Goal: Task Accomplishment & Management: Manage account settings

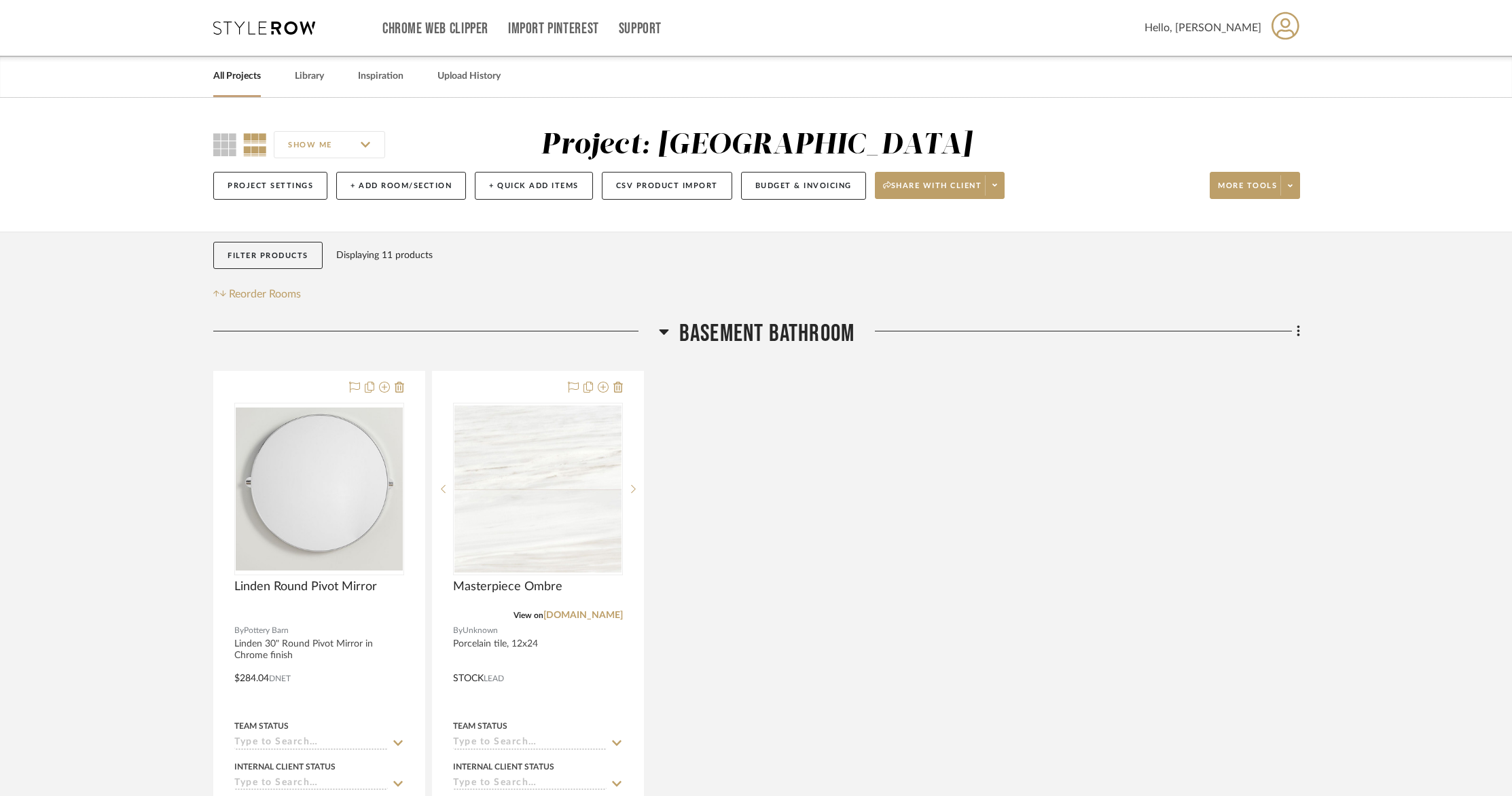
click at [1279, 23] on icon at bounding box center [1285, 25] width 28 height 29
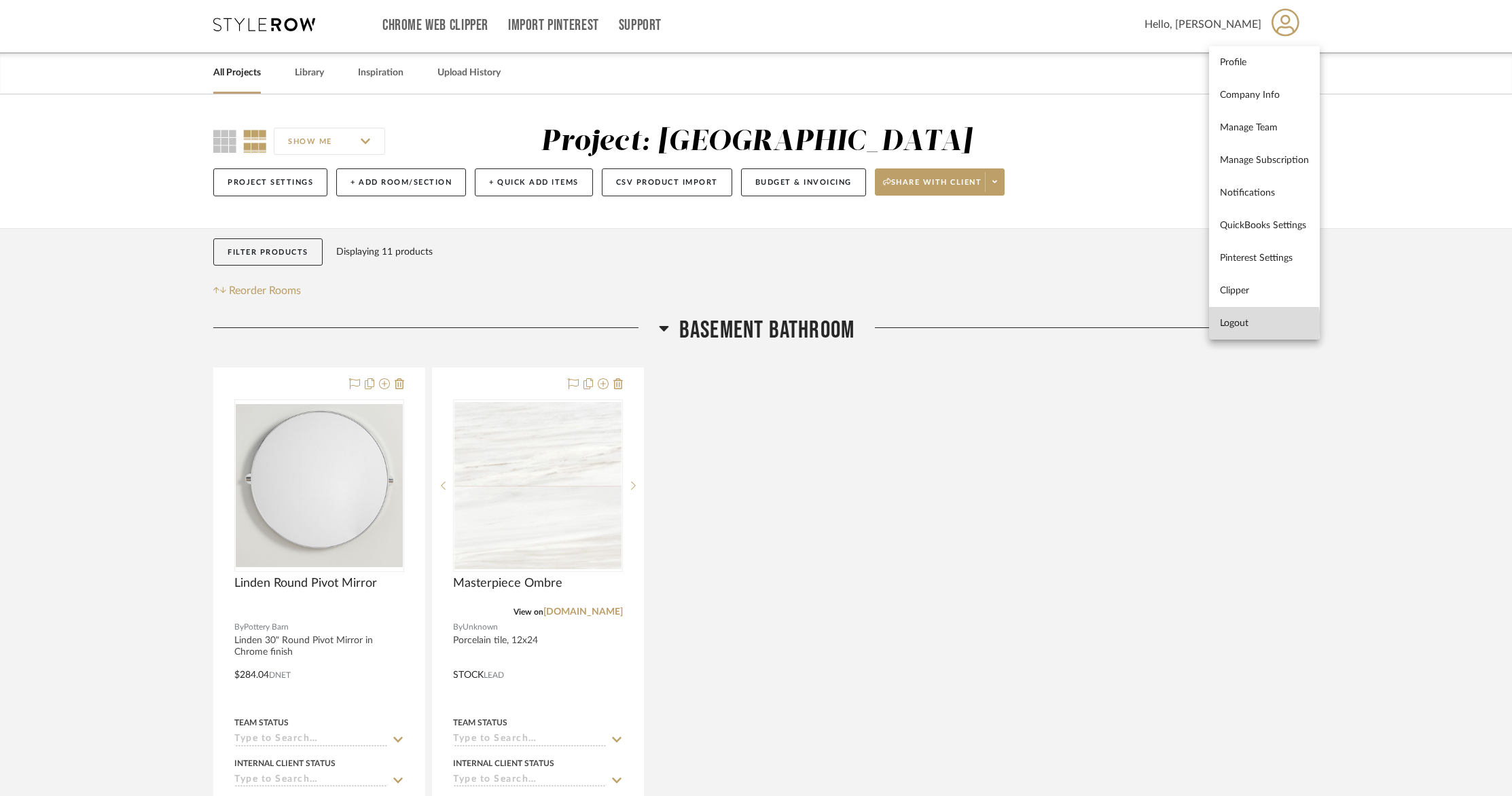
click at [1236, 323] on span "Logout" at bounding box center [1264, 322] width 89 height 11
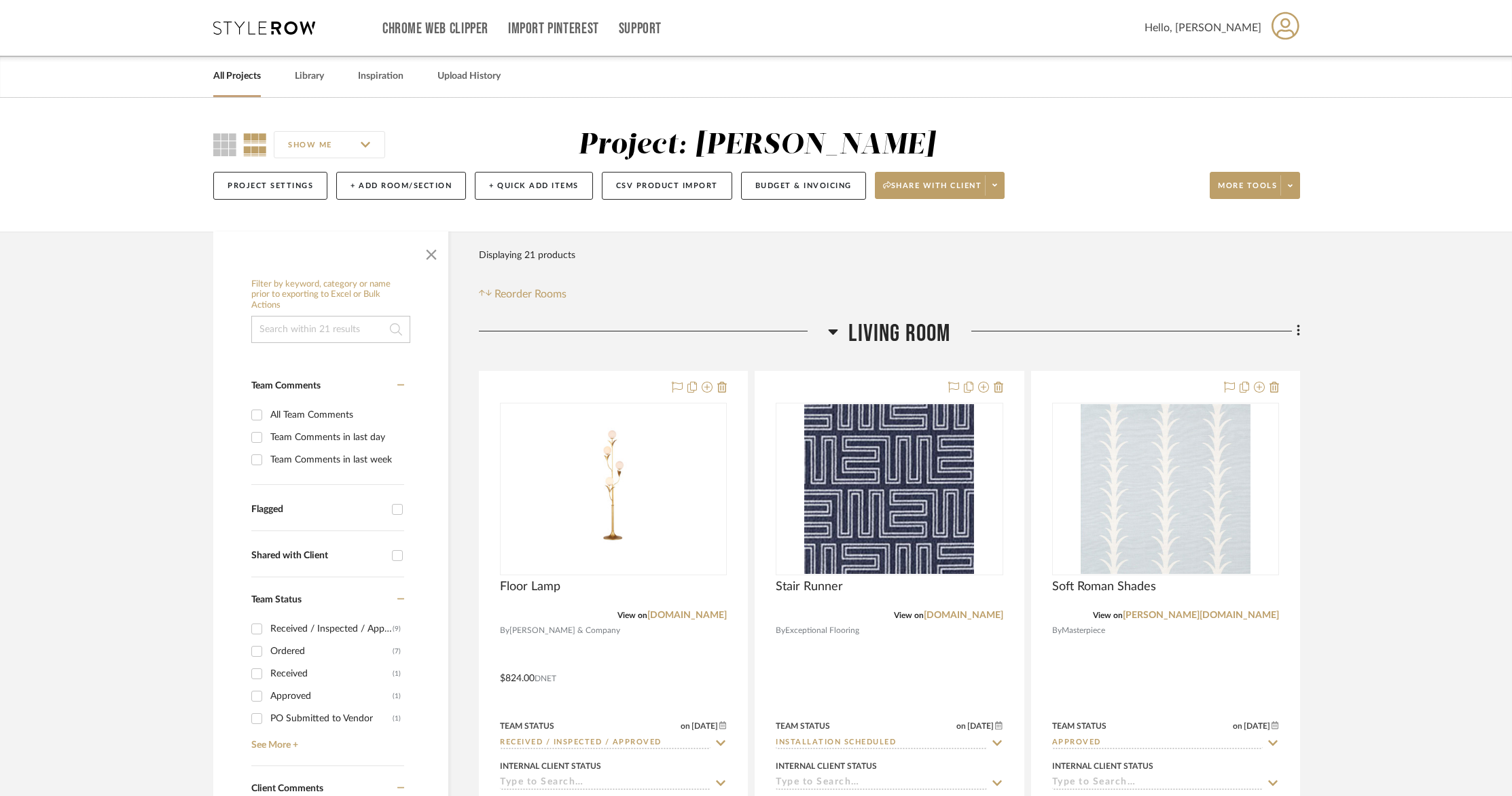
click at [1284, 26] on icon at bounding box center [1285, 25] width 28 height 29
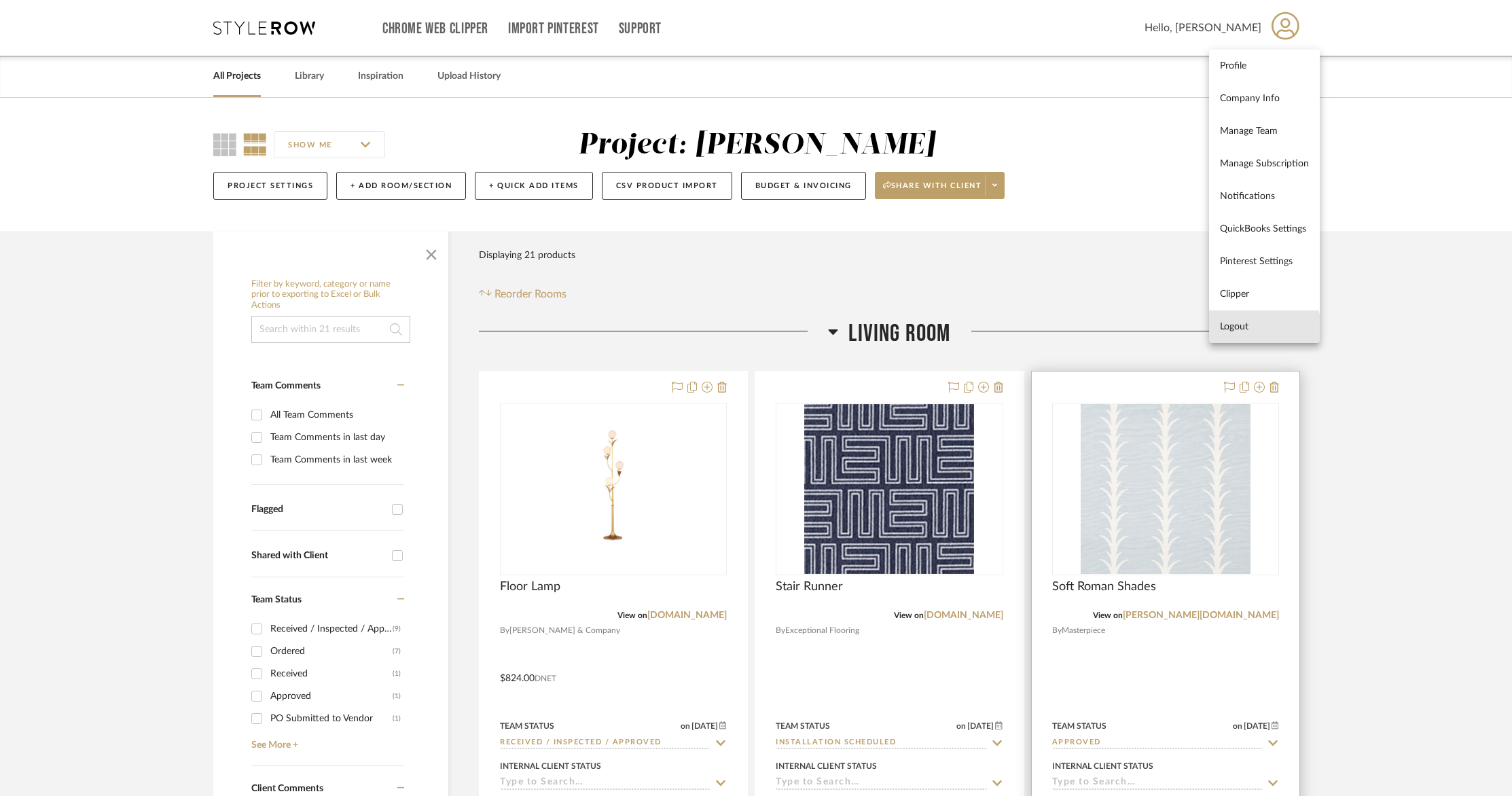
click at [1250, 331] on span "Logout" at bounding box center [1264, 326] width 89 height 11
